Goal: Browse casually

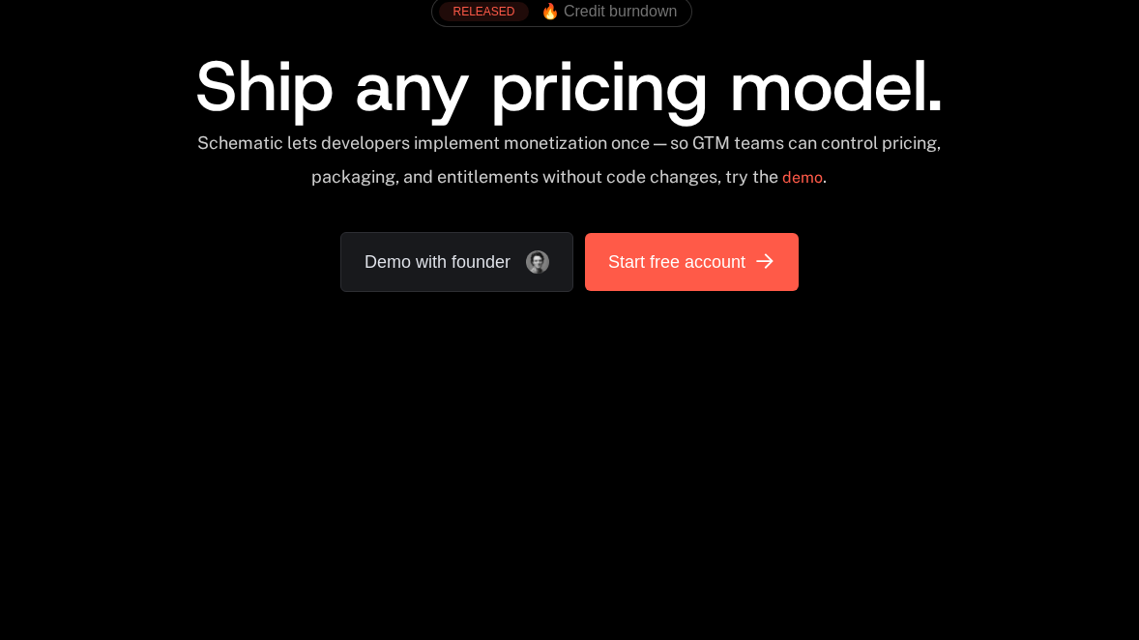
scroll to position [132, 0]
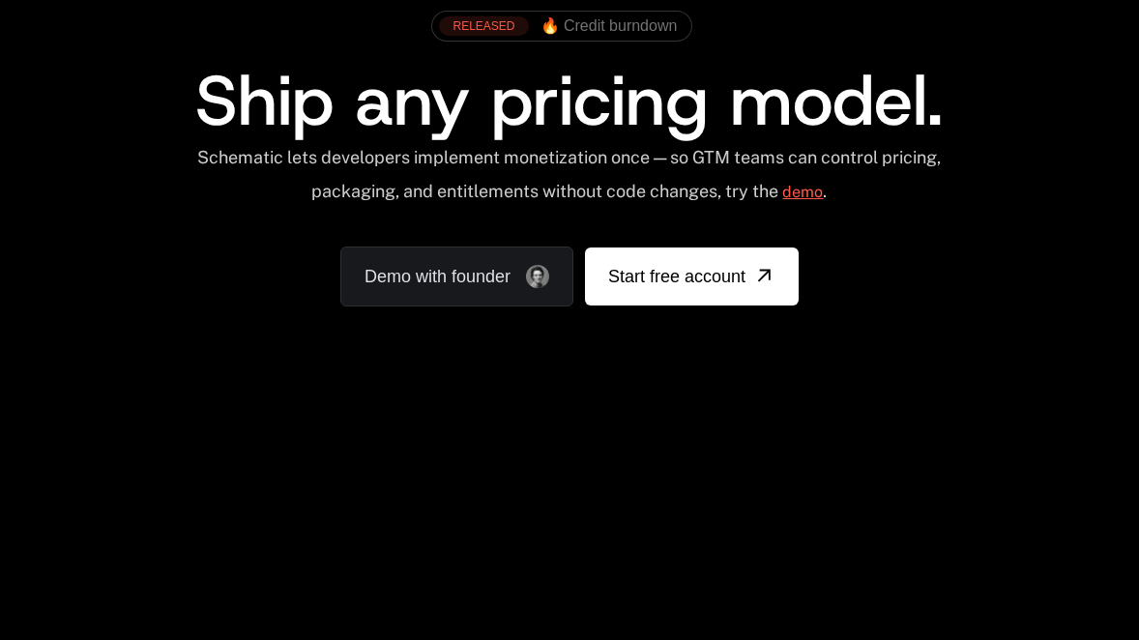
click at [789, 190] on link "demo" at bounding box center [802, 192] width 41 height 46
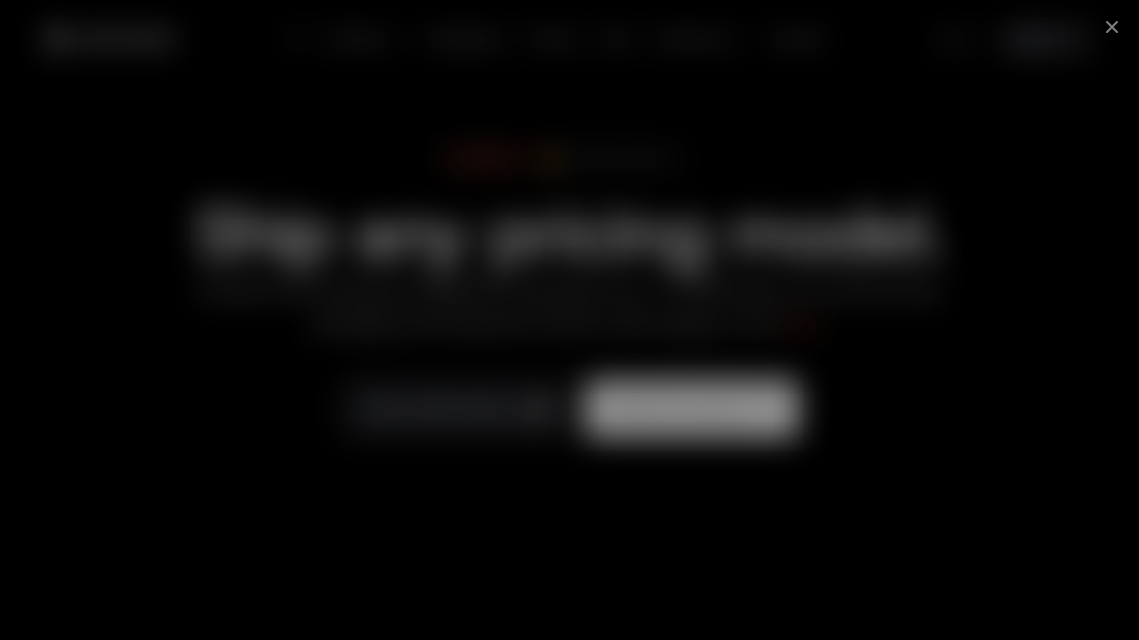
scroll to position [195, 0]
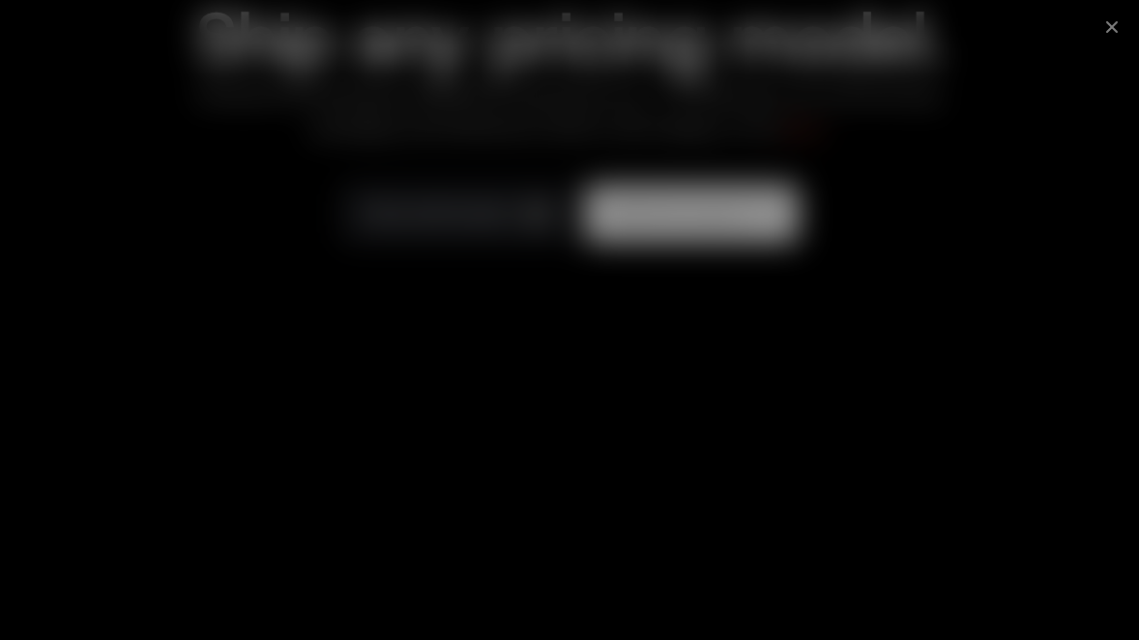
scroll to position [195, 0]
